Goal: Task Accomplishment & Management: Manage account settings

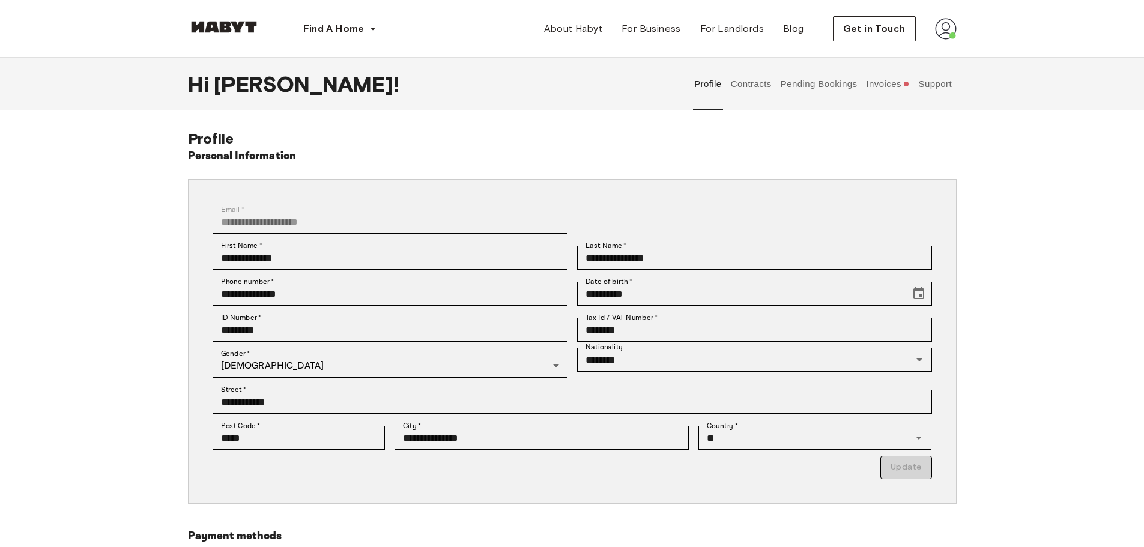
click at [874, 82] on button "Invoices" at bounding box center [888, 84] width 46 height 53
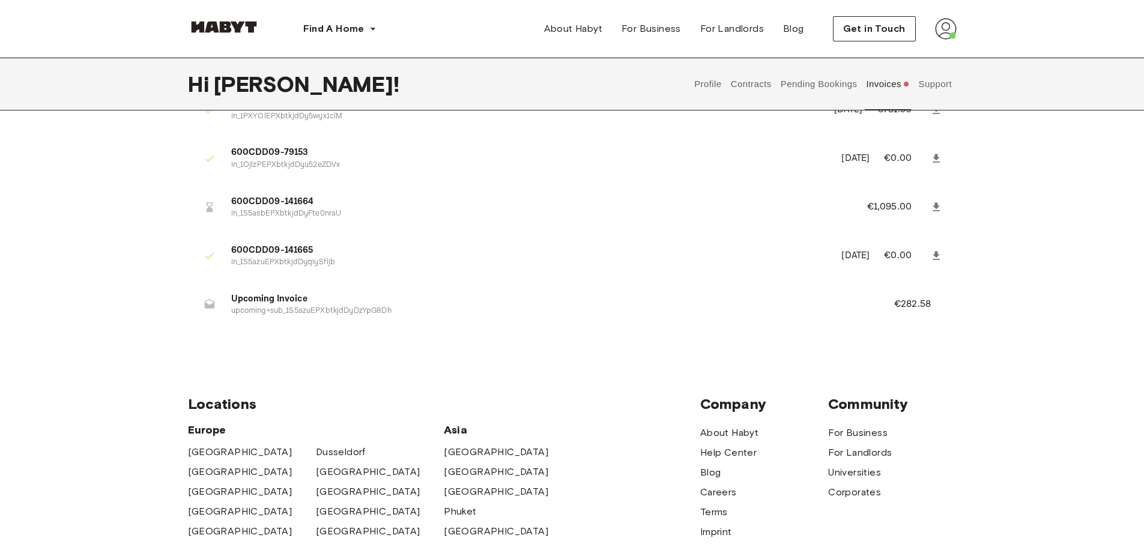
scroll to position [360, 0]
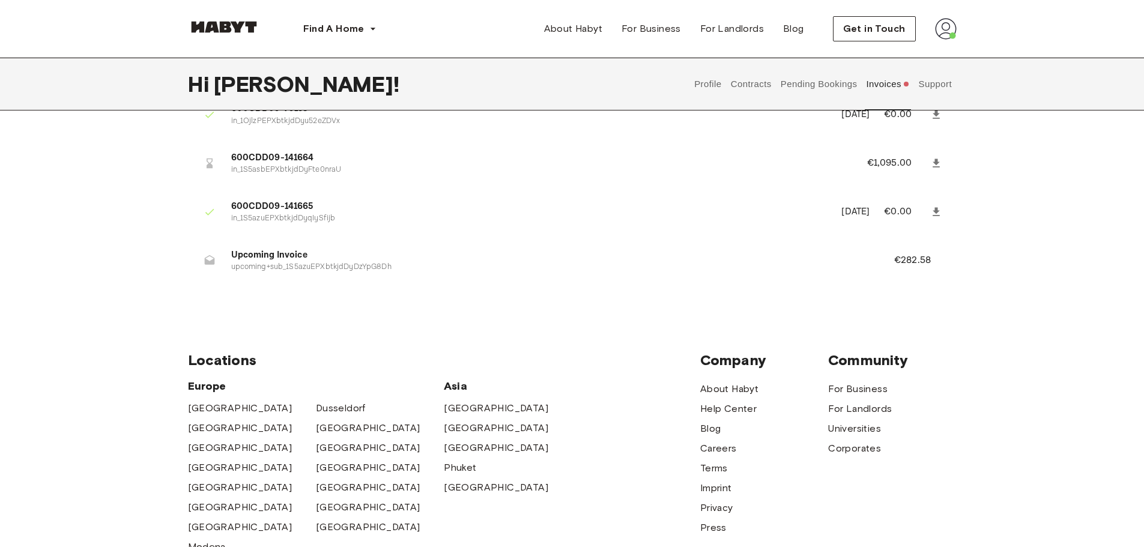
click at [255, 162] on span "600CDD09-141664" at bounding box center [534, 158] width 607 height 14
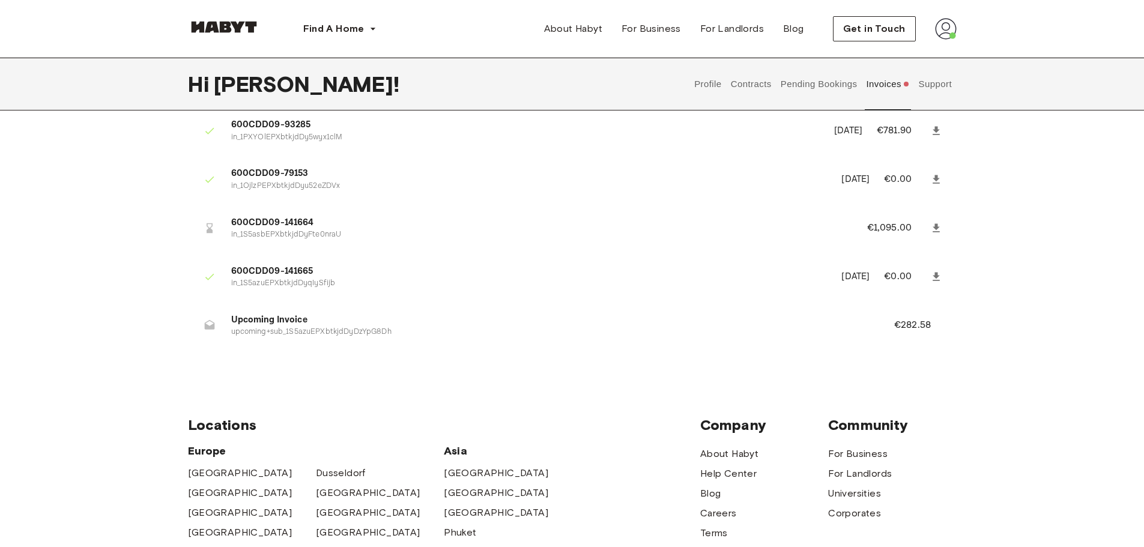
scroll to position [300, 0]
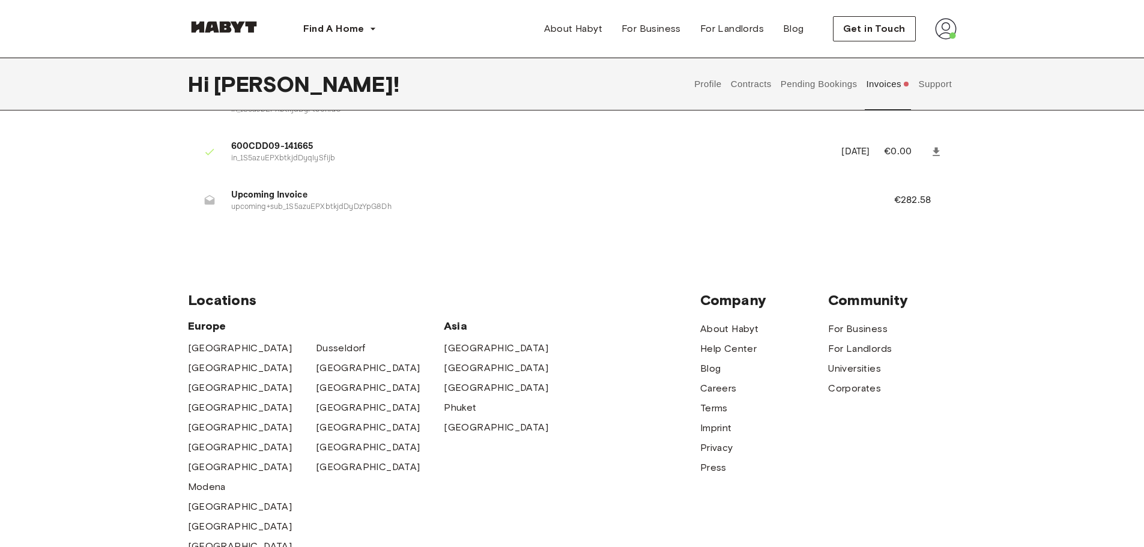
click at [937, 92] on button "Support" at bounding box center [935, 84] width 37 height 53
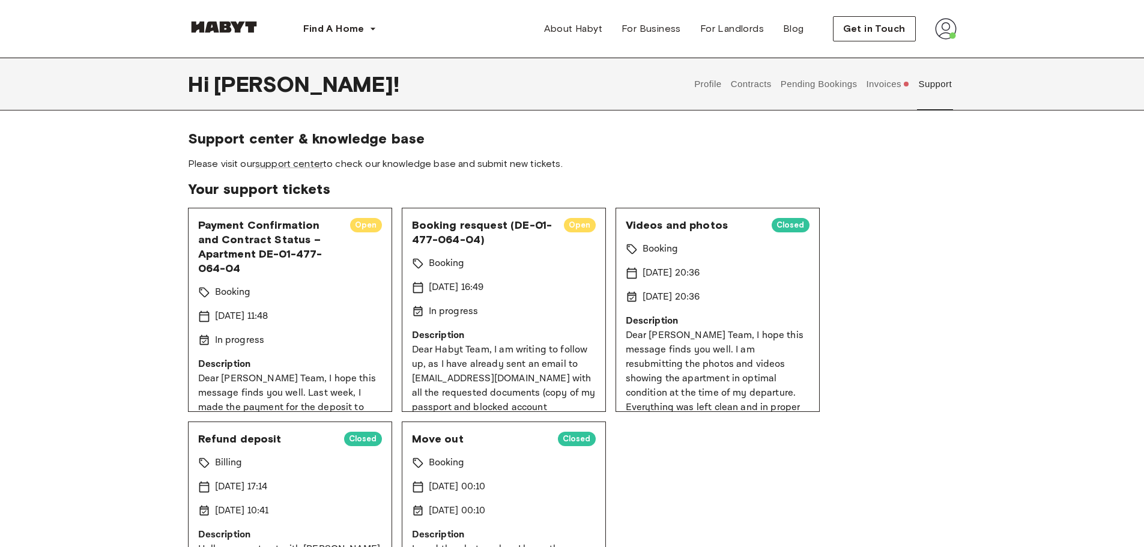
click at [876, 91] on button "Invoices" at bounding box center [888, 84] width 46 height 53
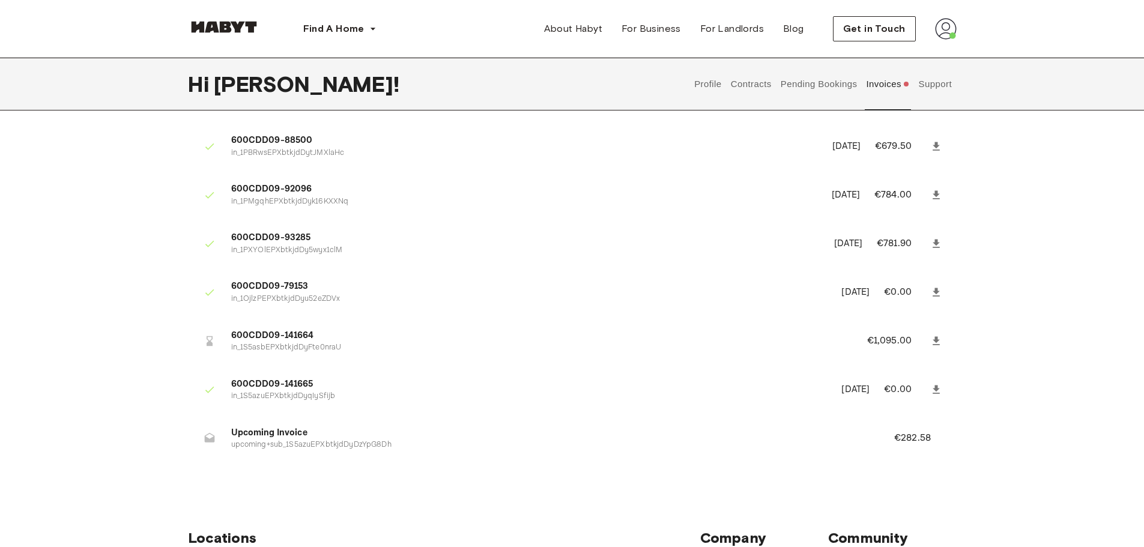
scroll to position [120, 0]
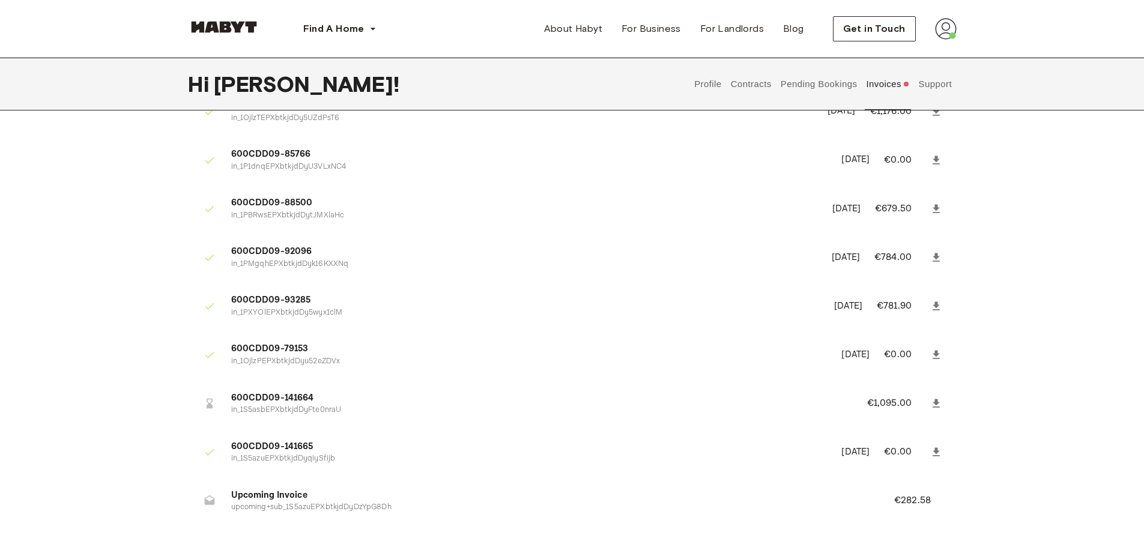
click at [275, 400] on span "600CDD09-141664" at bounding box center [534, 399] width 607 height 14
click at [199, 402] on div at bounding box center [210, 404] width 24 height 24
click at [213, 408] on icon at bounding box center [210, 404] width 12 height 12
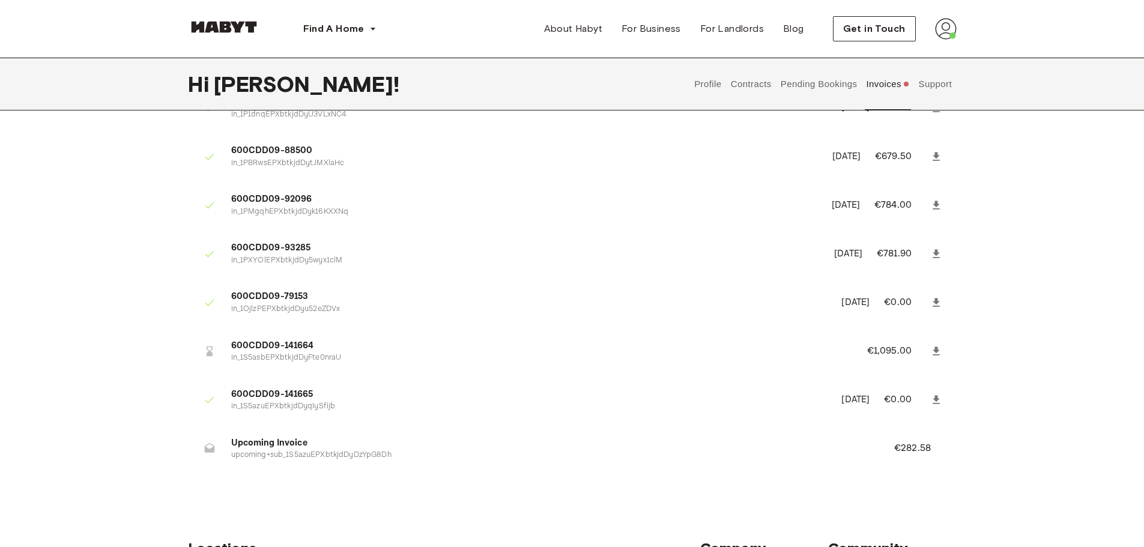
scroll to position [240, 0]
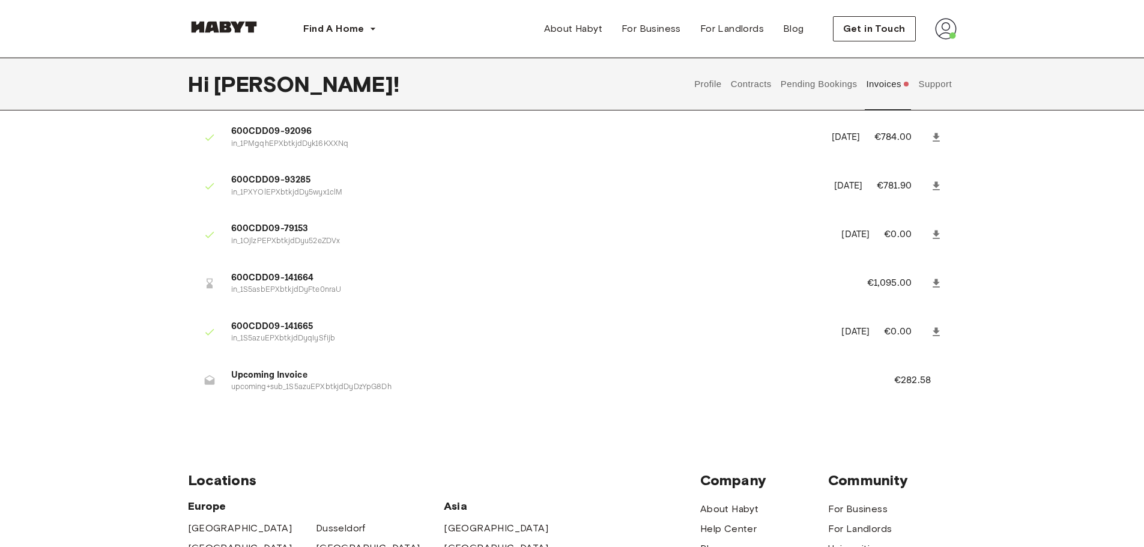
click at [280, 375] on span "Upcoming Invoice" at bounding box center [548, 376] width 634 height 14
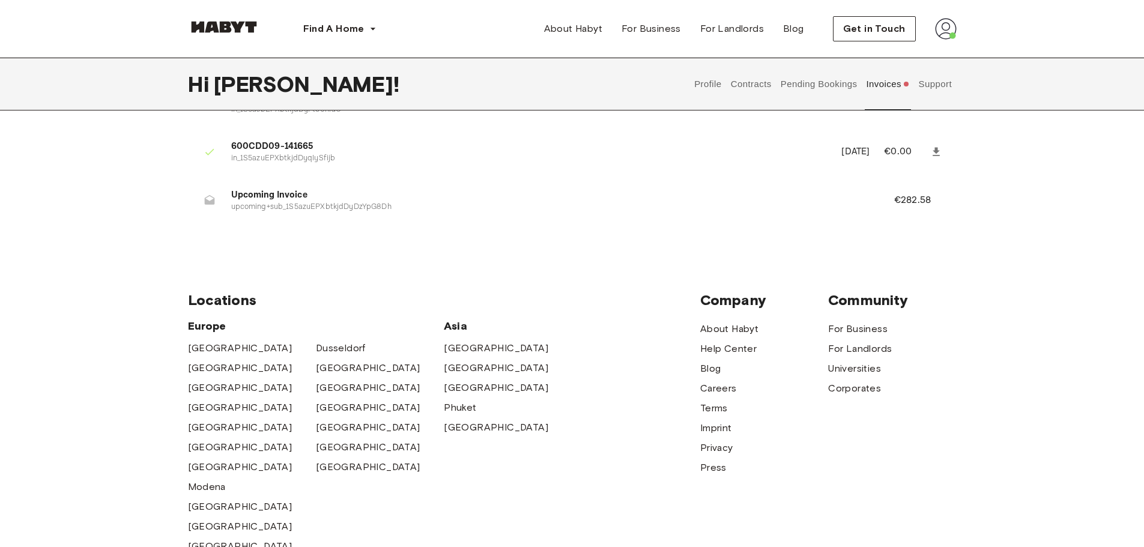
scroll to position [300, 0]
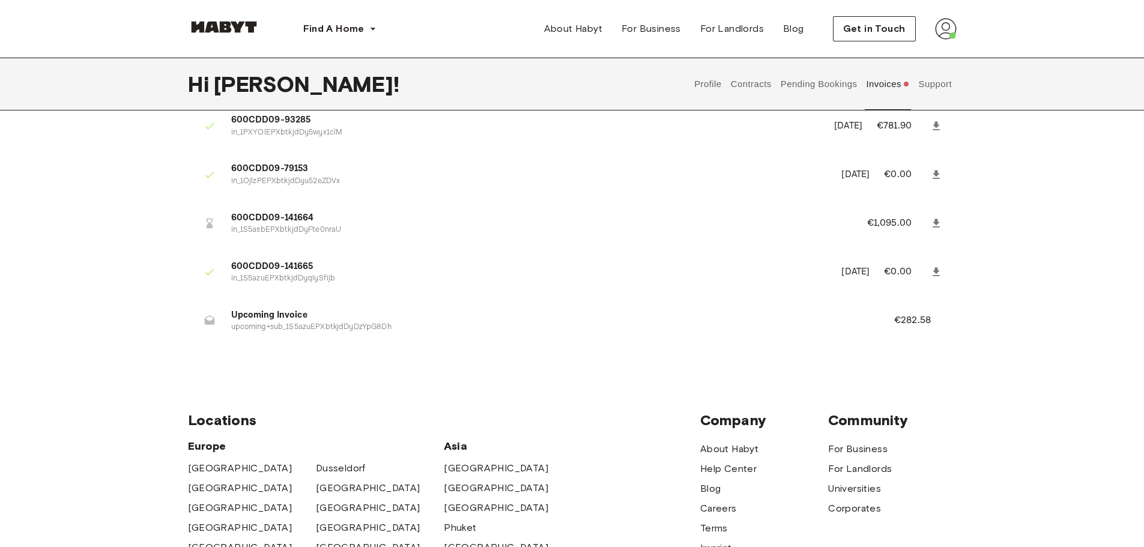
click at [49, 145] on div "Invoices 0BB40476-12149 in_1Ojm4OHDgMiG1JDoEpCO7NTe February 13th, 2024 €250.00…" at bounding box center [572, 96] width 1144 height 534
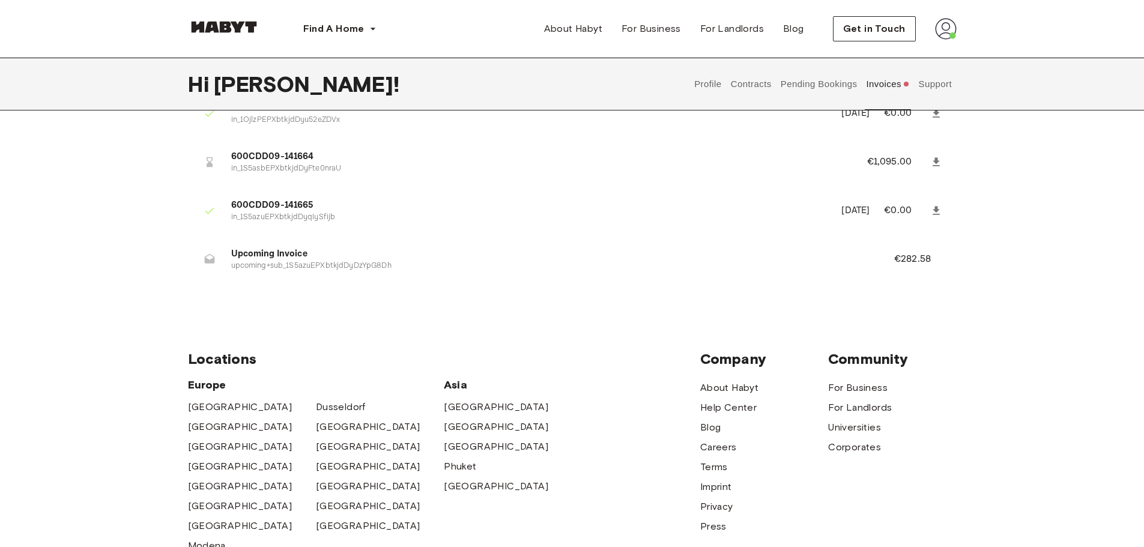
scroll to position [420, 0]
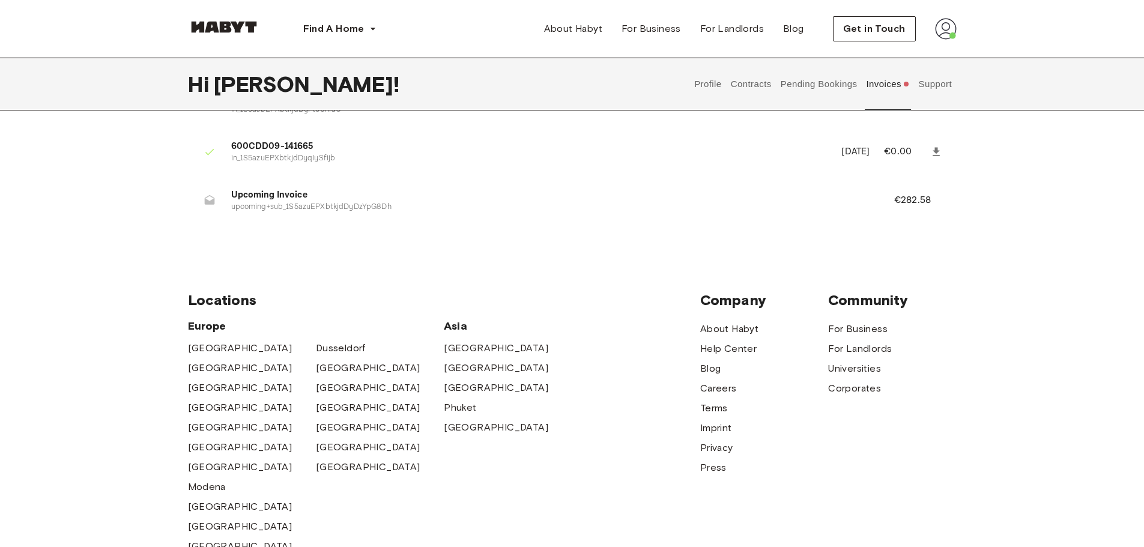
click at [270, 201] on span "Upcoming Invoice" at bounding box center [548, 196] width 634 height 14
drag, startPoint x: 924, startPoint y: 199, endPoint x: 797, endPoint y: 199, distance: 126.7
click at [810, 199] on li "Upcoming Invoice upcoming+sub_1S5azuEPXbtkjdDyDzYpG8Dh €282.58" at bounding box center [572, 200] width 769 height 41
click at [245, 194] on span "Upcoming Invoice" at bounding box center [548, 196] width 634 height 14
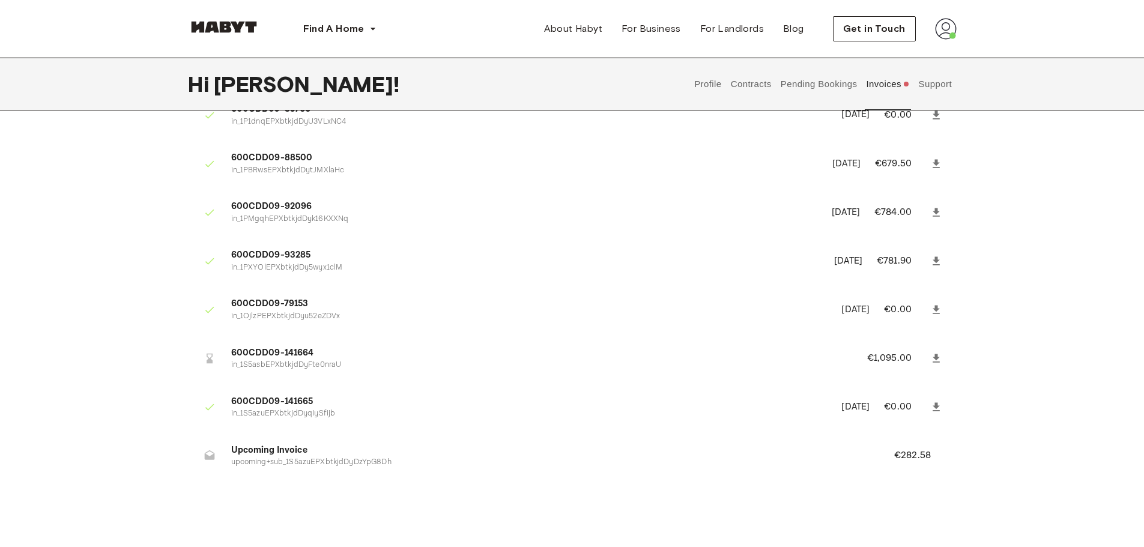
scroll to position [60, 0]
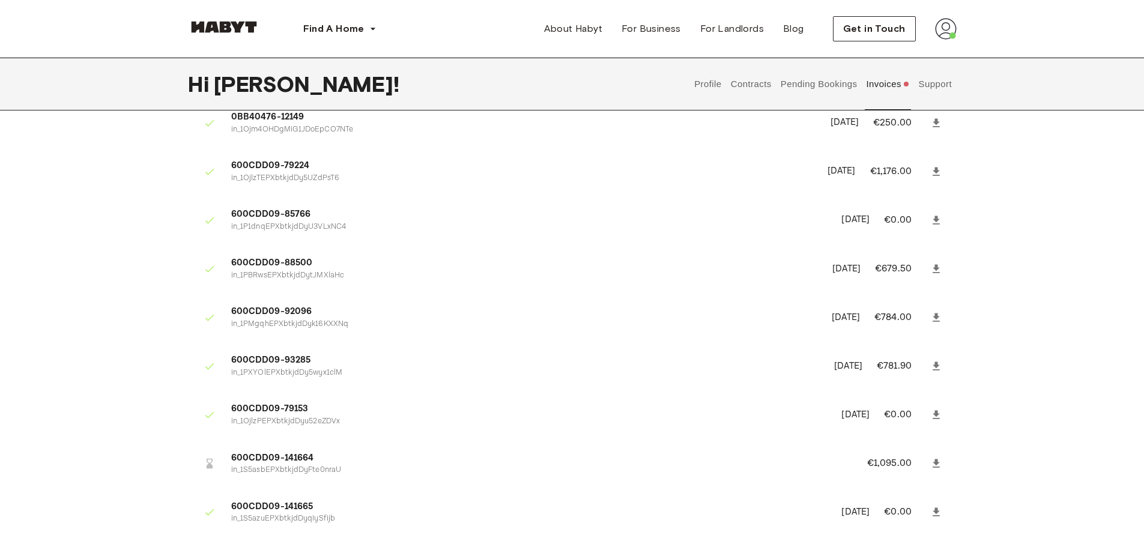
click at [764, 83] on button "Contracts" at bounding box center [751, 84] width 44 height 53
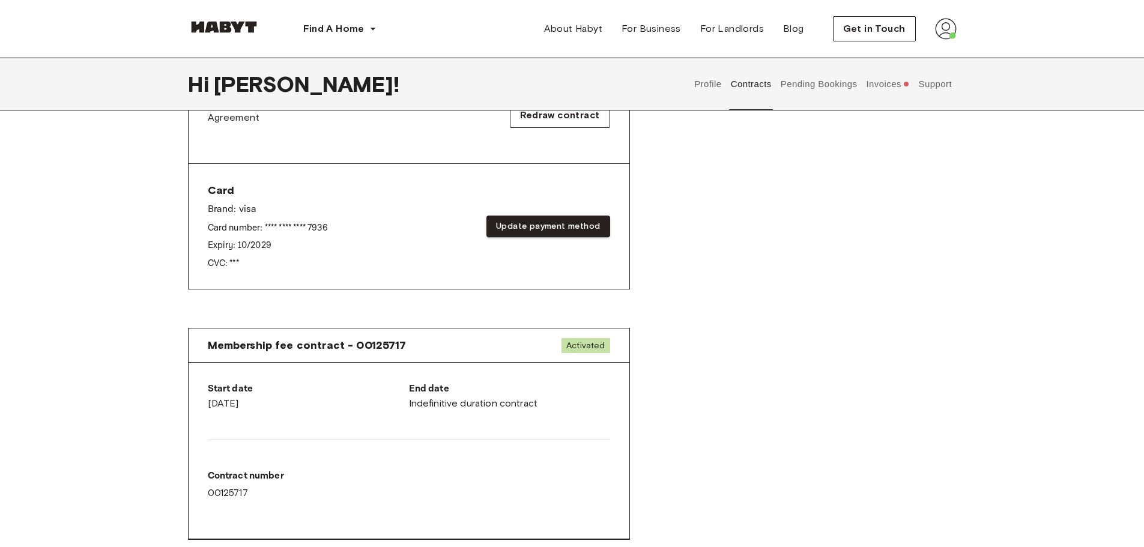
scroll to position [420, 0]
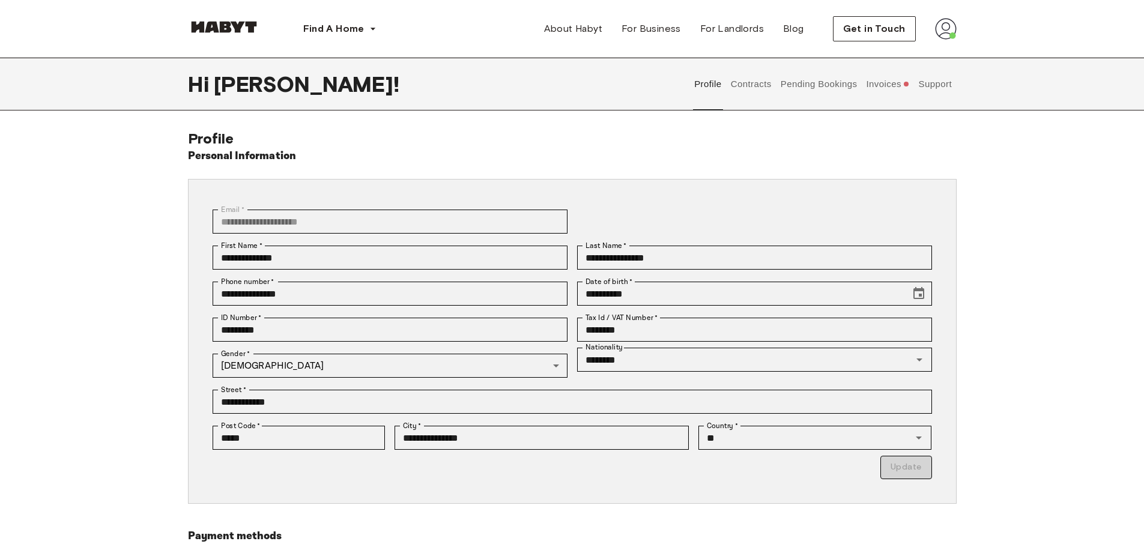
click at [885, 79] on button "Invoices" at bounding box center [888, 84] width 46 height 53
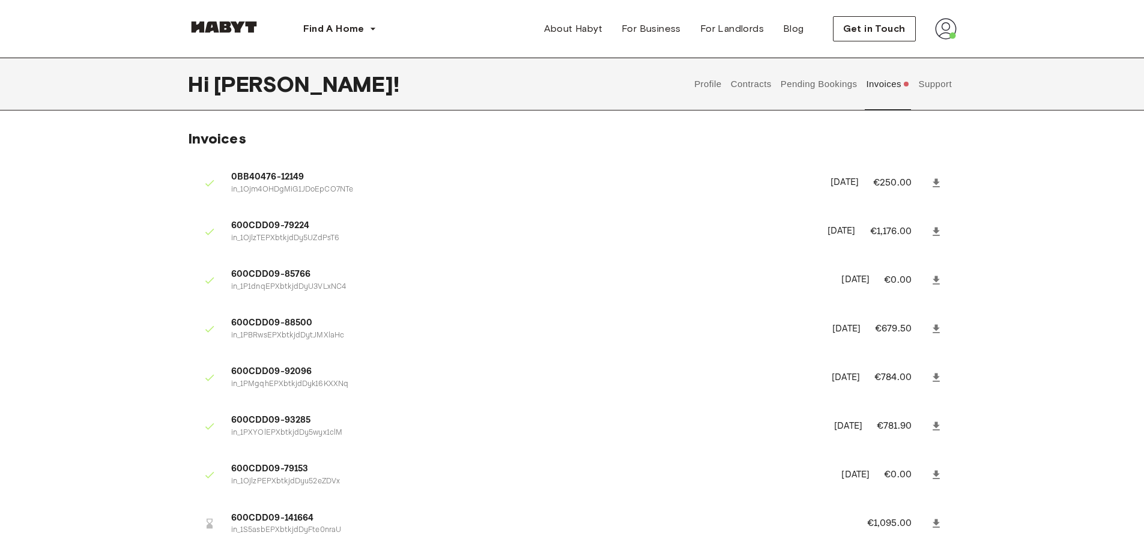
click at [823, 89] on button "Pending Bookings" at bounding box center [819, 84] width 80 height 53
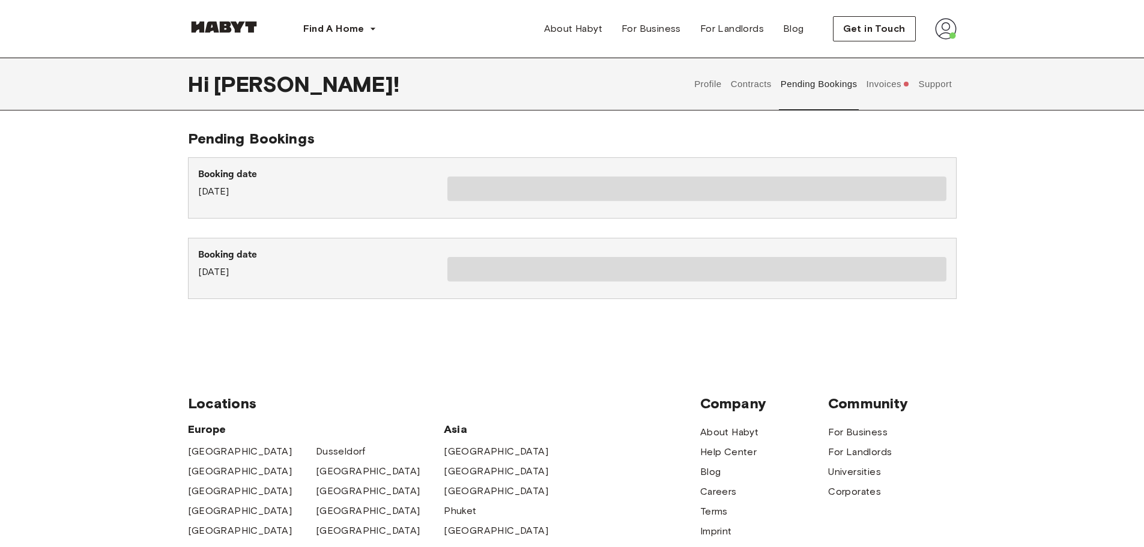
click at [753, 86] on button "Contracts" at bounding box center [751, 84] width 44 height 53
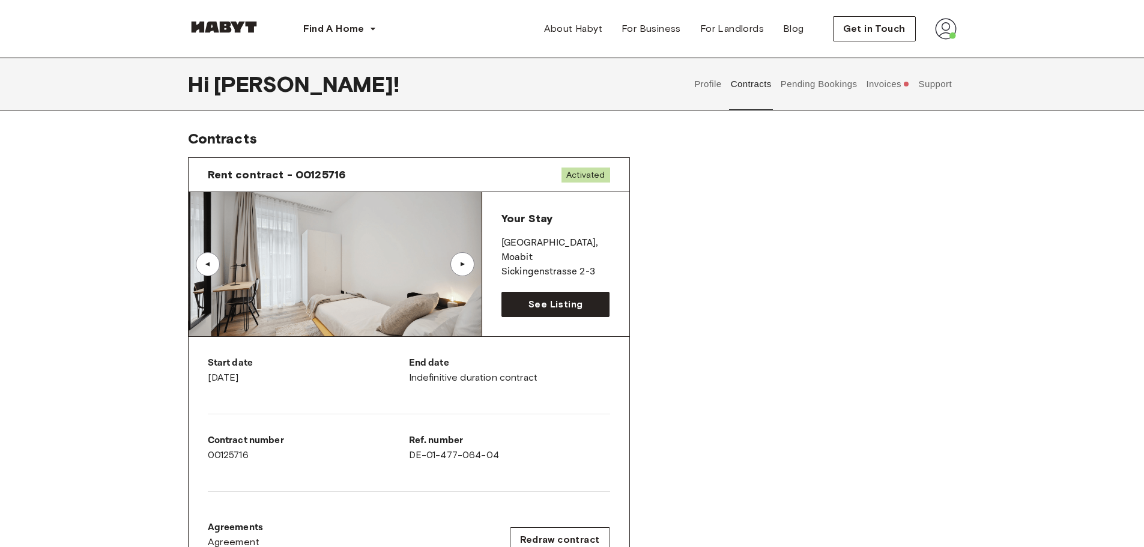
click at [879, 89] on button "Invoices" at bounding box center [888, 84] width 46 height 53
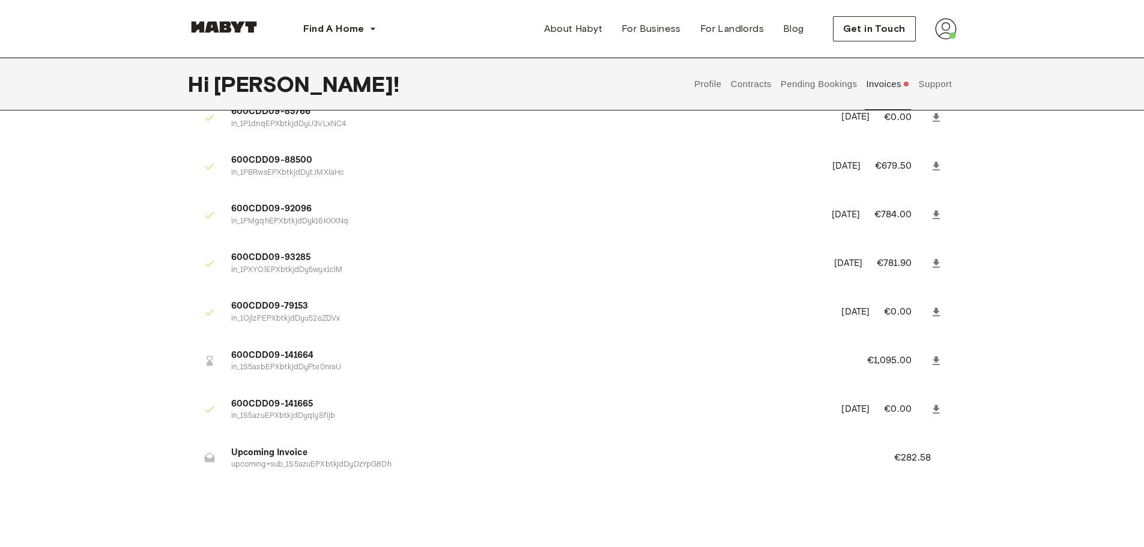
scroll to position [180, 0]
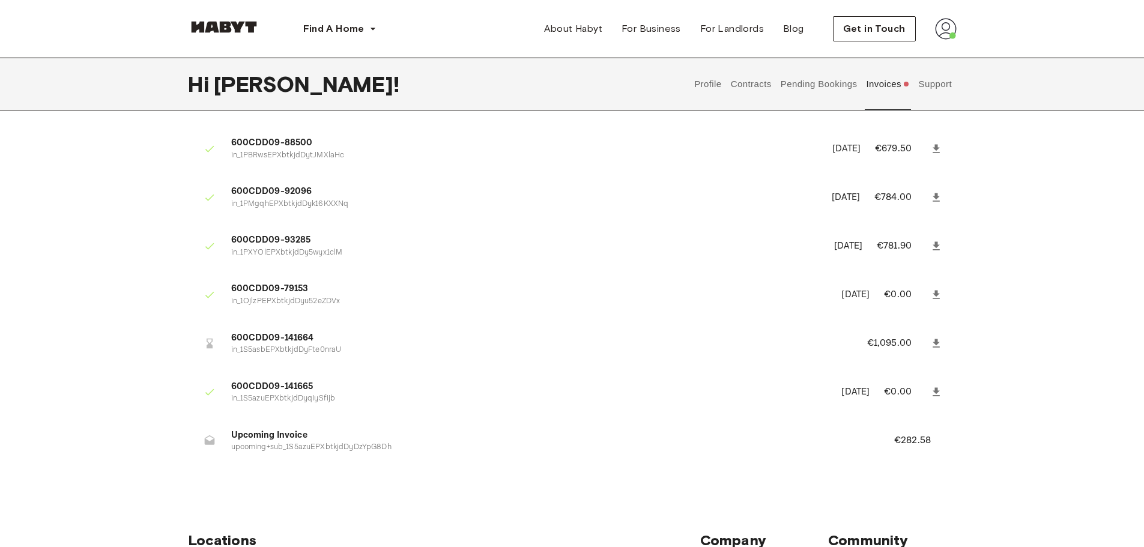
click at [938, 82] on button "Support" at bounding box center [935, 84] width 37 height 53
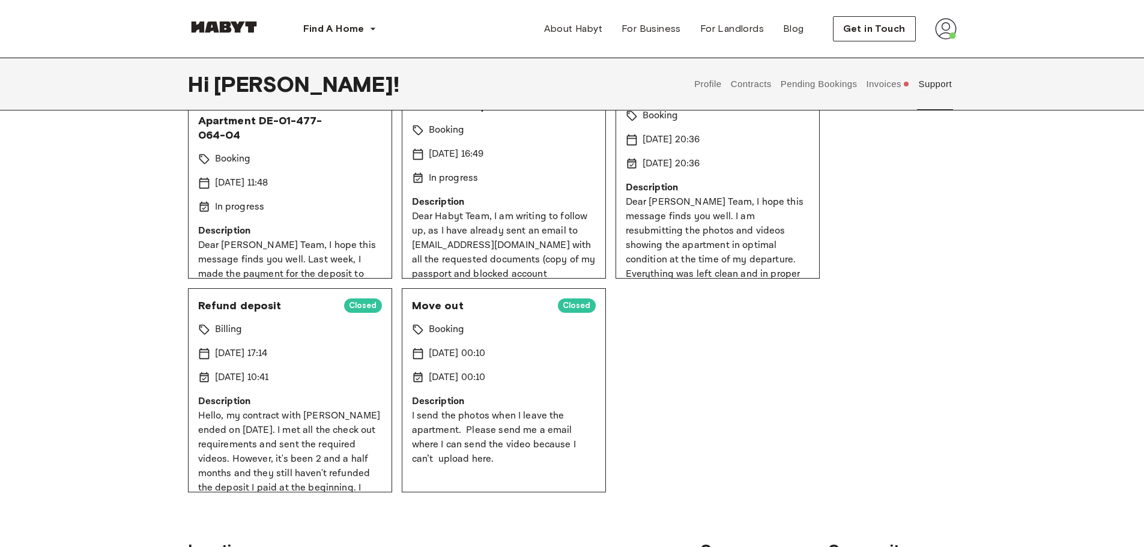
scroll to position [60, 0]
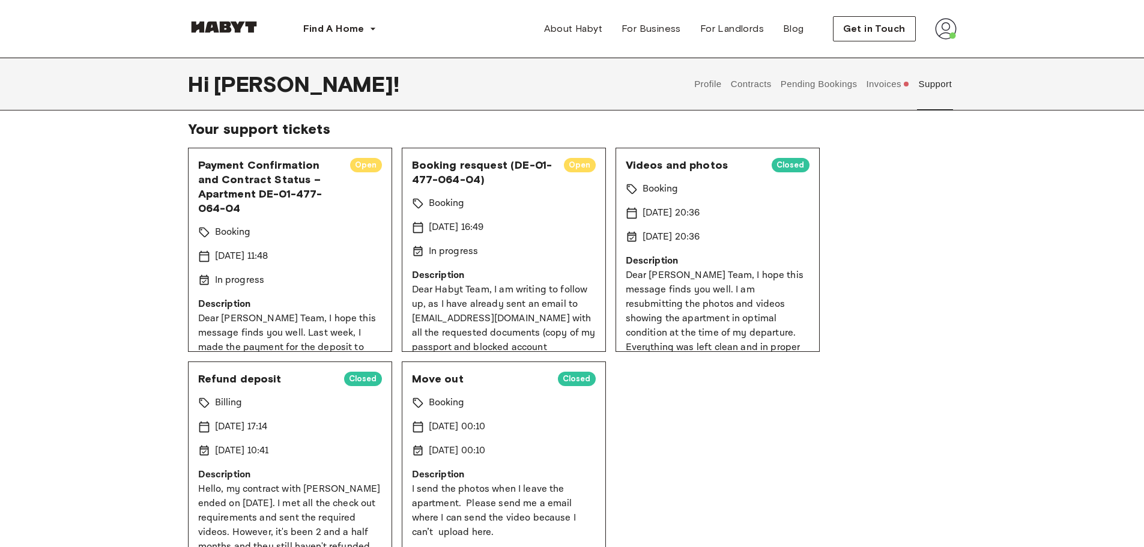
click at [912, 89] on div "Profile Contracts Pending Bookings Invoices Support" at bounding box center [823, 84] width 267 height 53
click at [892, 79] on button "Invoices" at bounding box center [888, 84] width 46 height 53
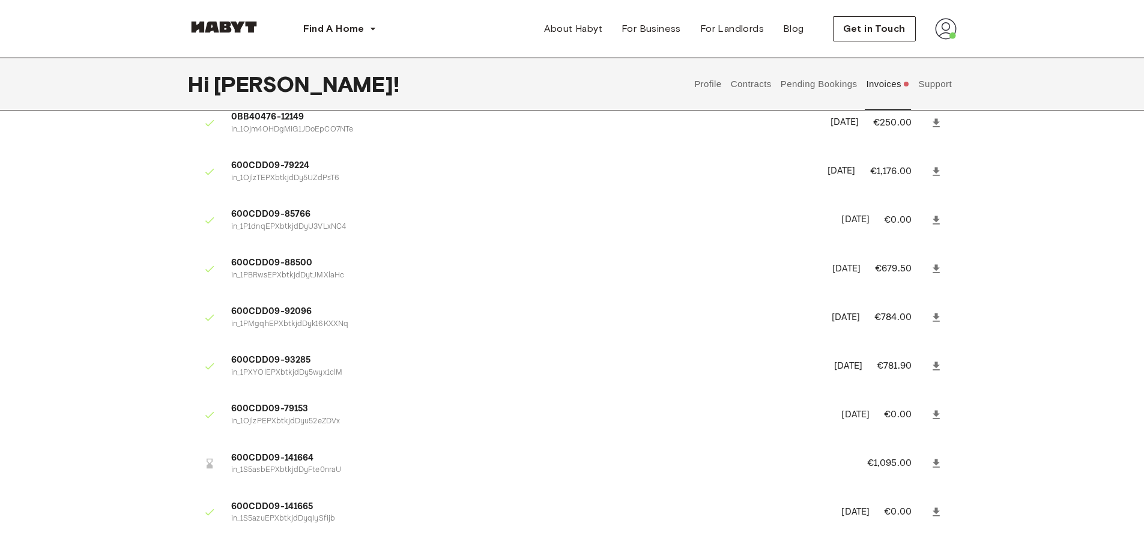
scroll to position [360, 0]
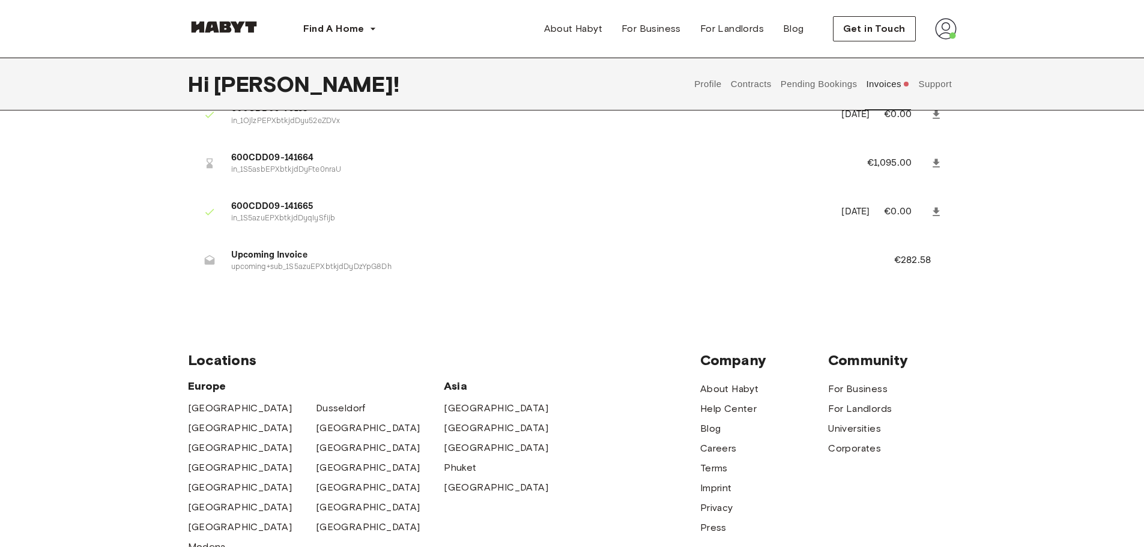
click at [933, 161] on icon at bounding box center [936, 163] width 12 height 12
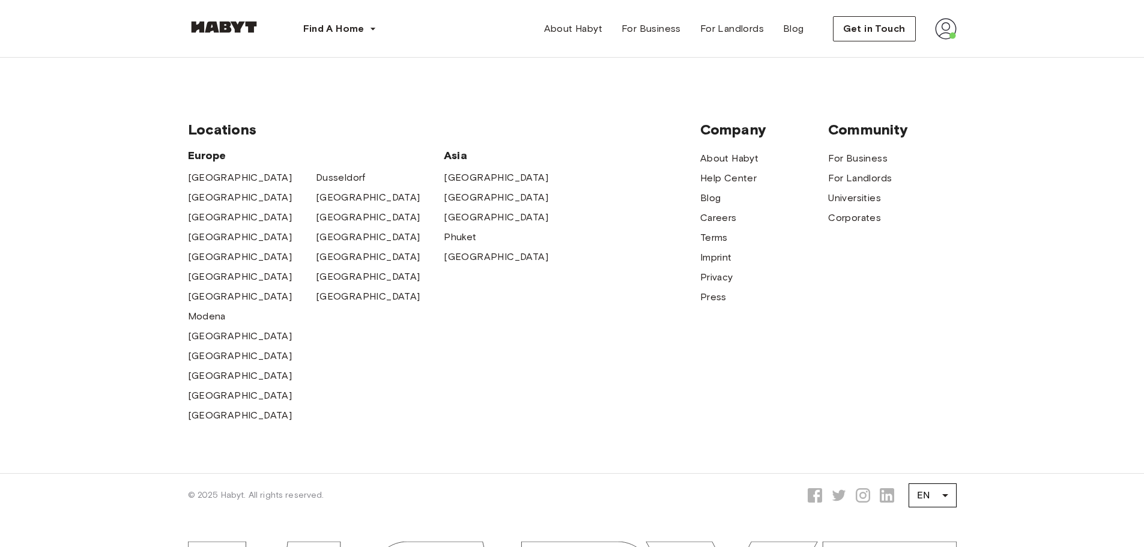
scroll to position [678, 0]
